Goal: Use online tool/utility: Utilize a website feature to perform a specific function

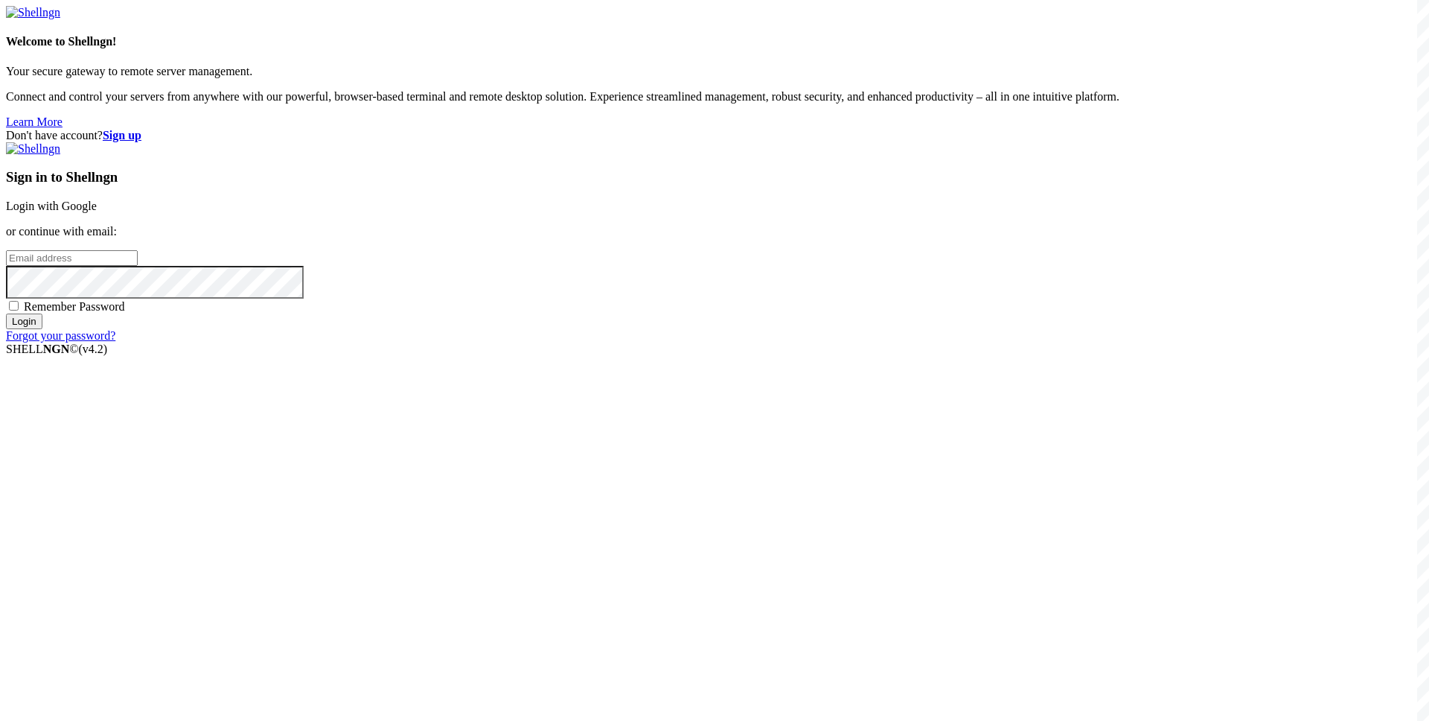
click at [138, 266] on input "email" at bounding box center [72, 258] width 132 height 16
paste input "[EMAIL_ADDRESS][DOMAIN_NAME]"
type input "[EMAIL_ADDRESS][DOMAIN_NAME]"
click at [805, 342] on div "Sign in to Shellngn Login with Google or continue with email: [EMAIL_ADDRESS][D…" at bounding box center [715, 242] width 1418 height 200
click at [125, 313] on span "Remember Password" at bounding box center [74, 306] width 101 height 13
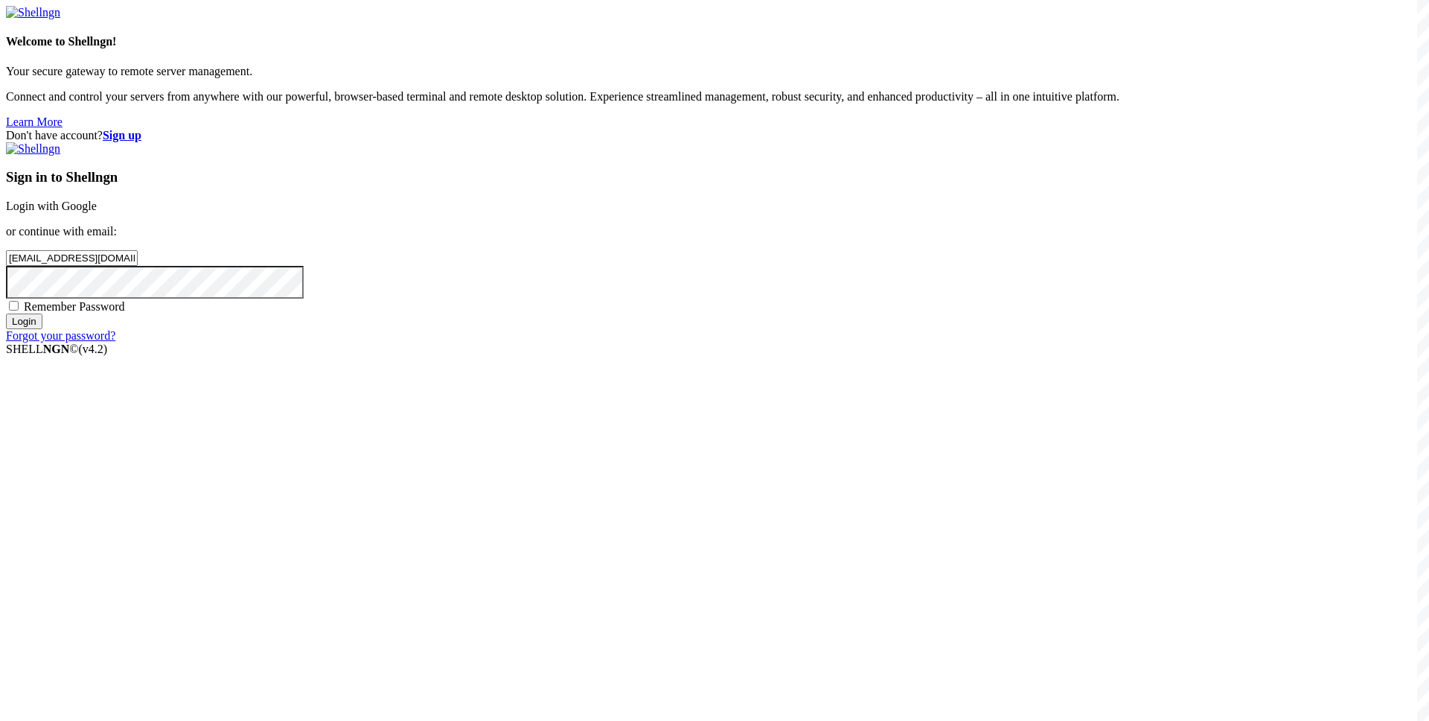
click at [19, 310] on input "Remember Password" at bounding box center [14, 306] width 10 height 10
checkbox input "true"
click at [42, 329] on input "Login" at bounding box center [24, 321] width 36 height 16
click at [619, 478] on div "Loading..." at bounding box center [715, 432] width 1418 height 91
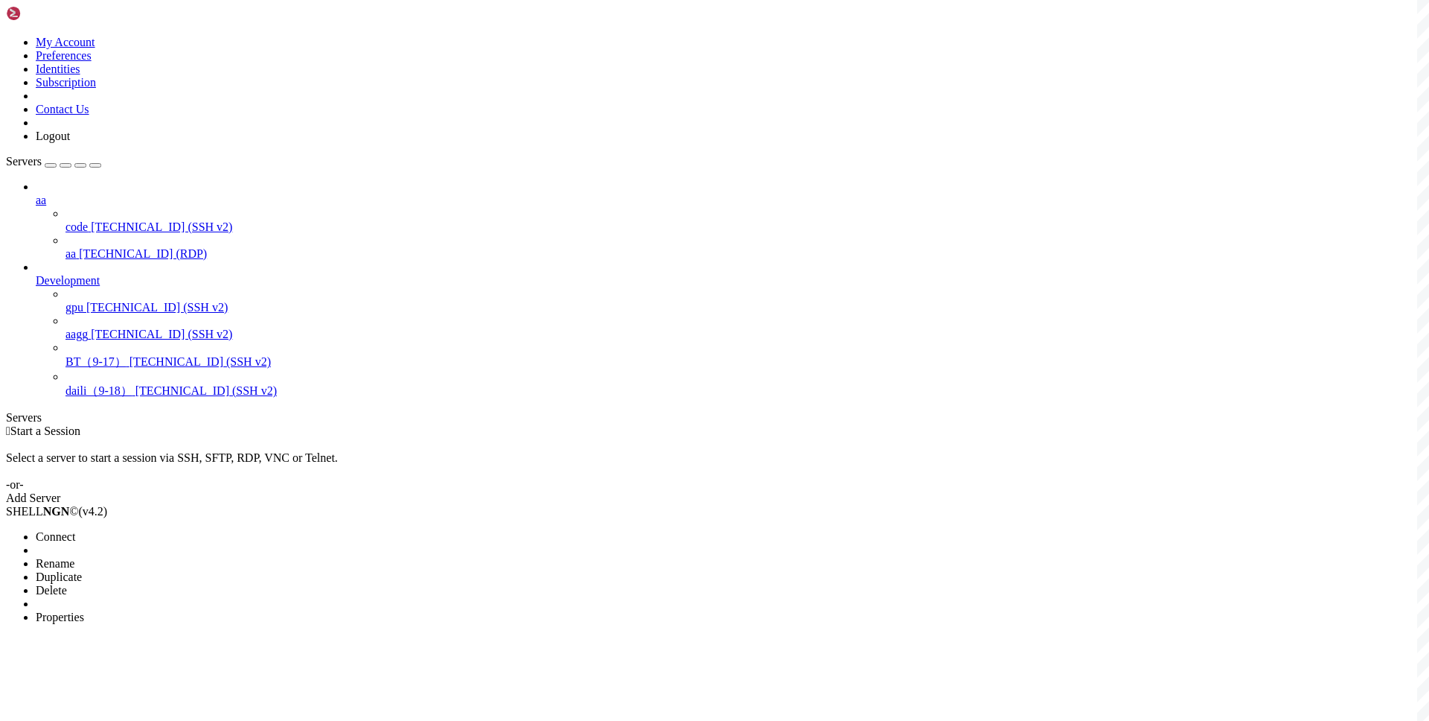
click at [75, 530] on span "Connect" at bounding box center [55, 536] width 39 height 13
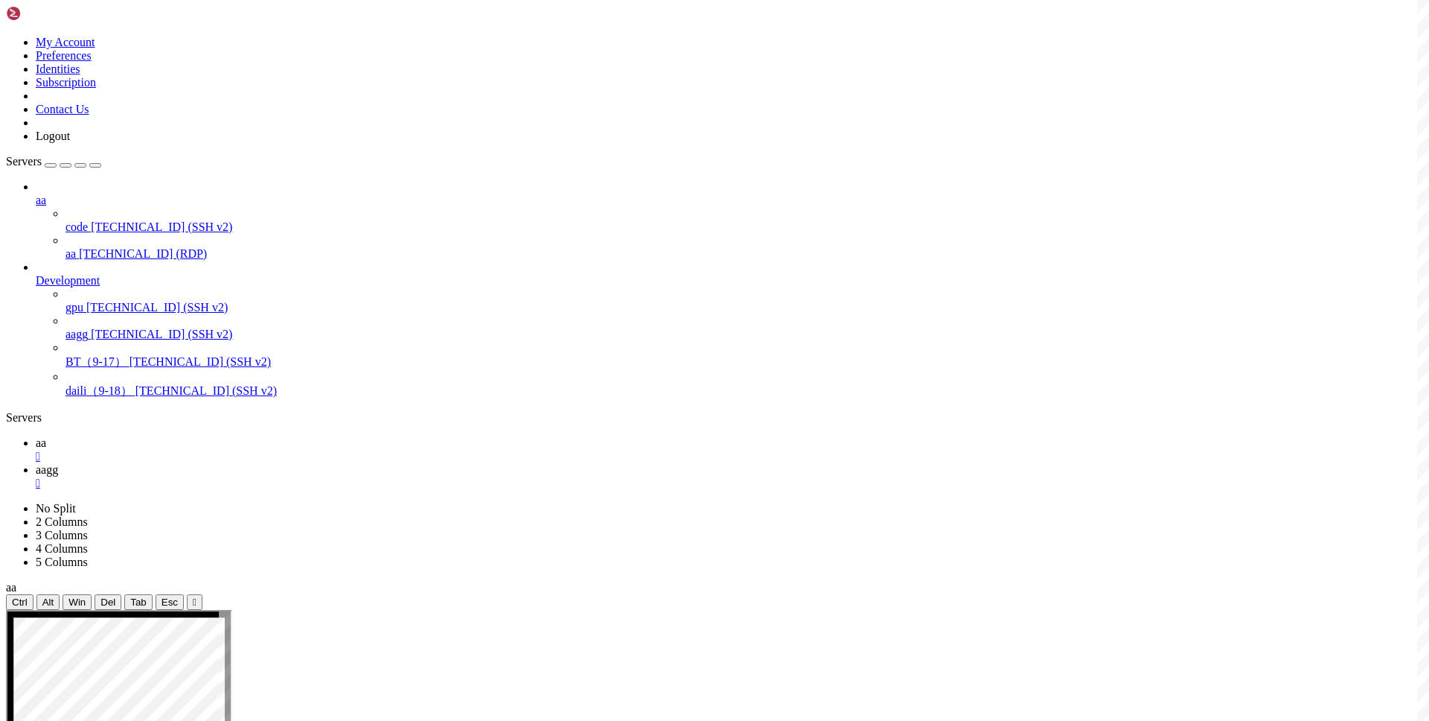
click at [36, 436] on icon at bounding box center [36, 442] width 0 height 13
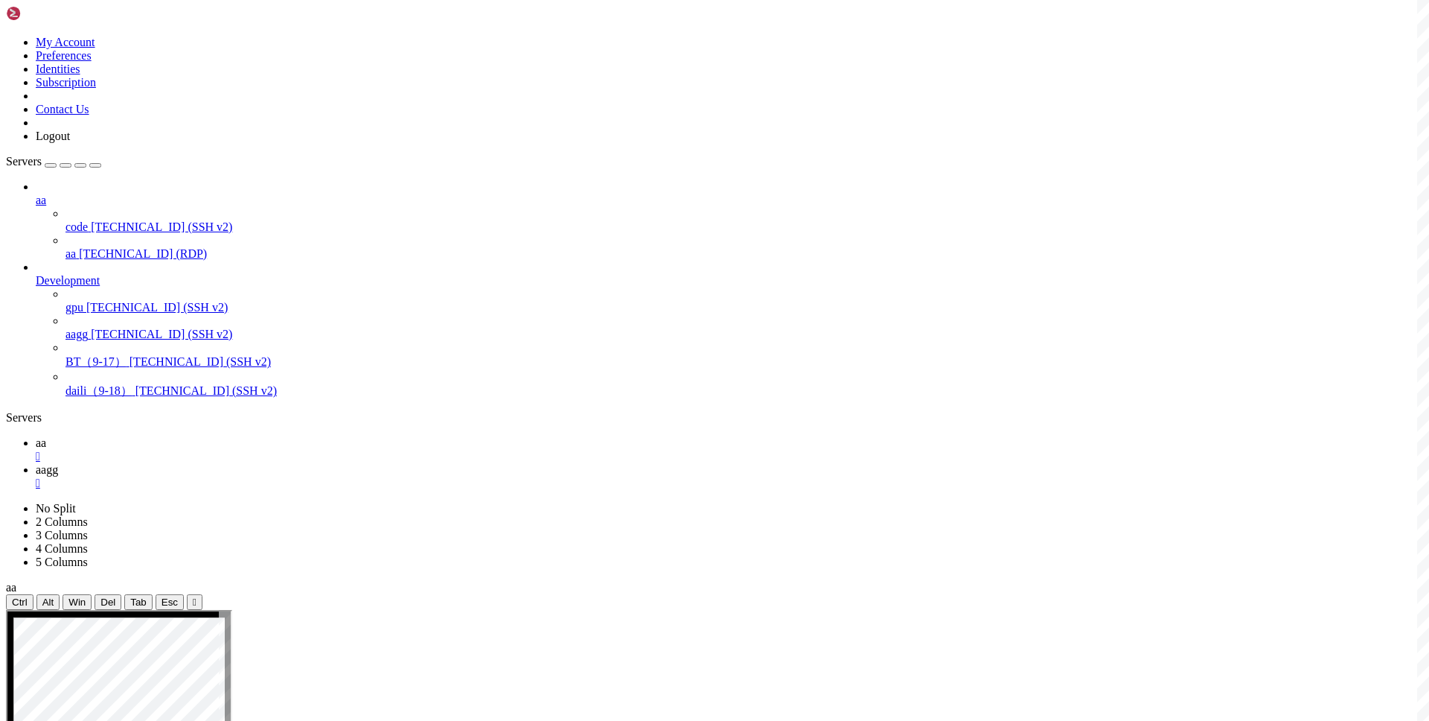
click at [282, 463] on link "aagg " at bounding box center [730, 476] width 1388 height 27
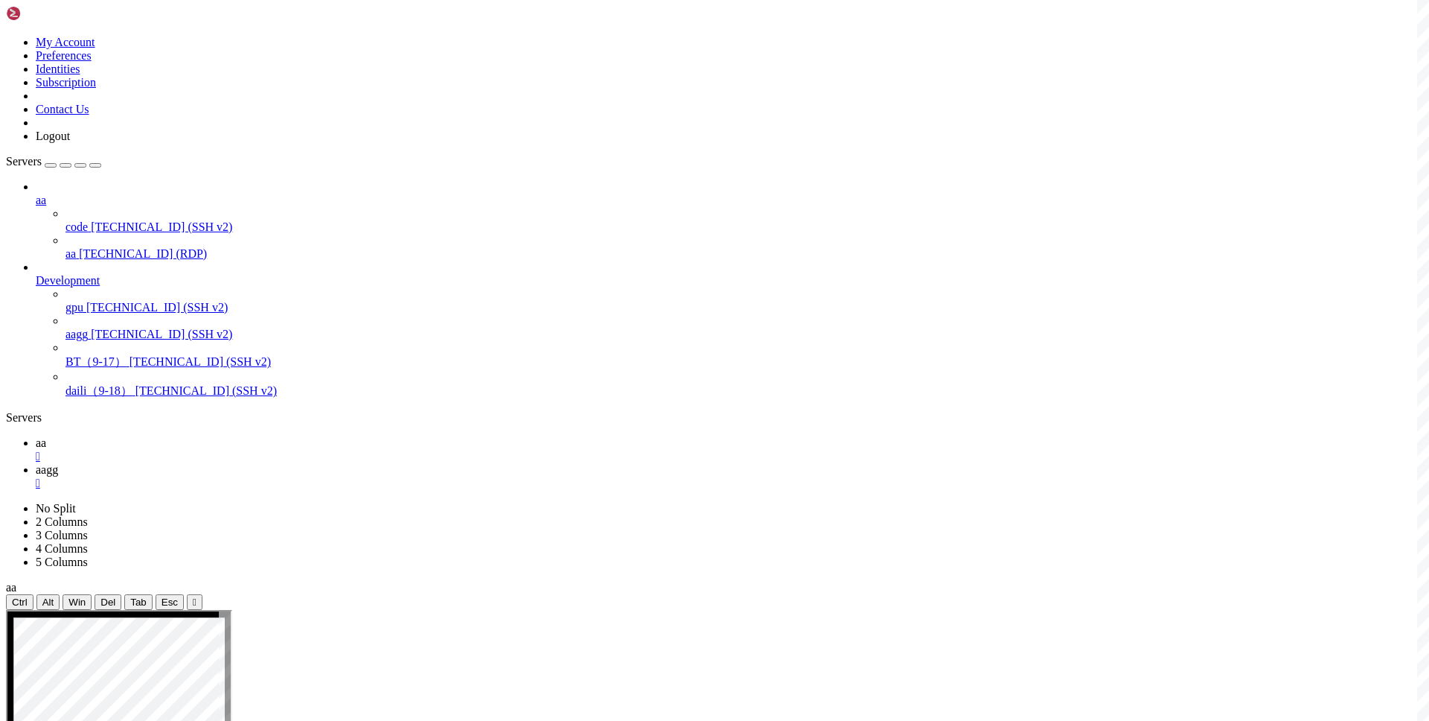
click at [208, 436] on link "aa " at bounding box center [730, 449] width 1388 height 27
